Goal: Find specific page/section: Find specific page/section

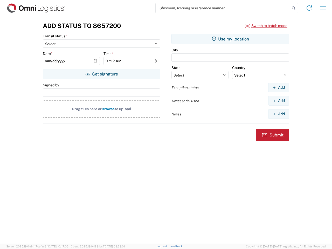
click at [223, 8] on input "search" at bounding box center [223, 8] width 134 height 10
click at [293, 8] on icon at bounding box center [293, 8] width 7 height 7
click at [309, 8] on icon at bounding box center [309, 8] width 8 height 8
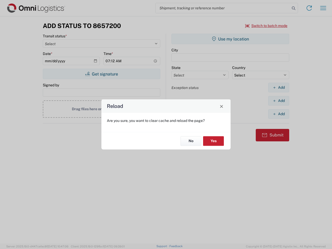
click at [266, 26] on div "Reload Are you sure, you want to clear cache and reload the page? No Yes" at bounding box center [166, 124] width 332 height 249
click at [101, 74] on div "Reload Are you sure, you want to clear cache and reload the page? No Yes" at bounding box center [166, 124] width 332 height 249
click at [230, 39] on div "Reload Are you sure, you want to clear cache and reload the page? No Yes" at bounding box center [166, 124] width 332 height 249
click at [278, 87] on div "Reload Are you sure, you want to clear cache and reload the page? No Yes" at bounding box center [166, 124] width 332 height 249
click at [278, 101] on div "Reload Are you sure, you want to clear cache and reload the page? No Yes" at bounding box center [166, 124] width 332 height 249
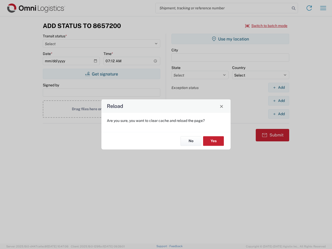
click at [278, 114] on div "Reload Are you sure, you want to clear cache and reload the page? No Yes" at bounding box center [166, 124] width 332 height 249
